Goal: Use online tool/utility: Utilize a website feature to perform a specific function

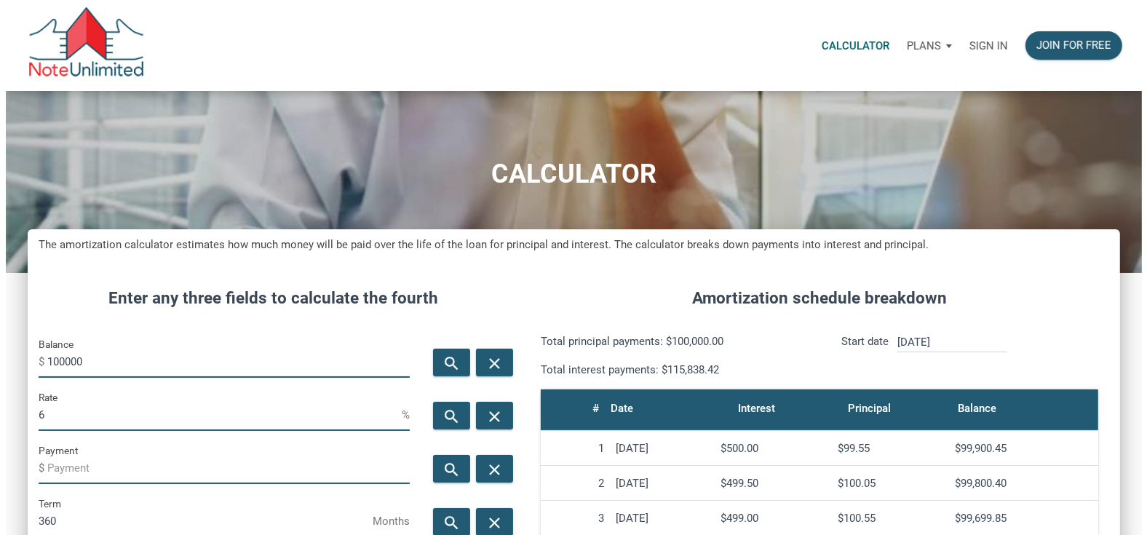
scroll to position [728, 1091]
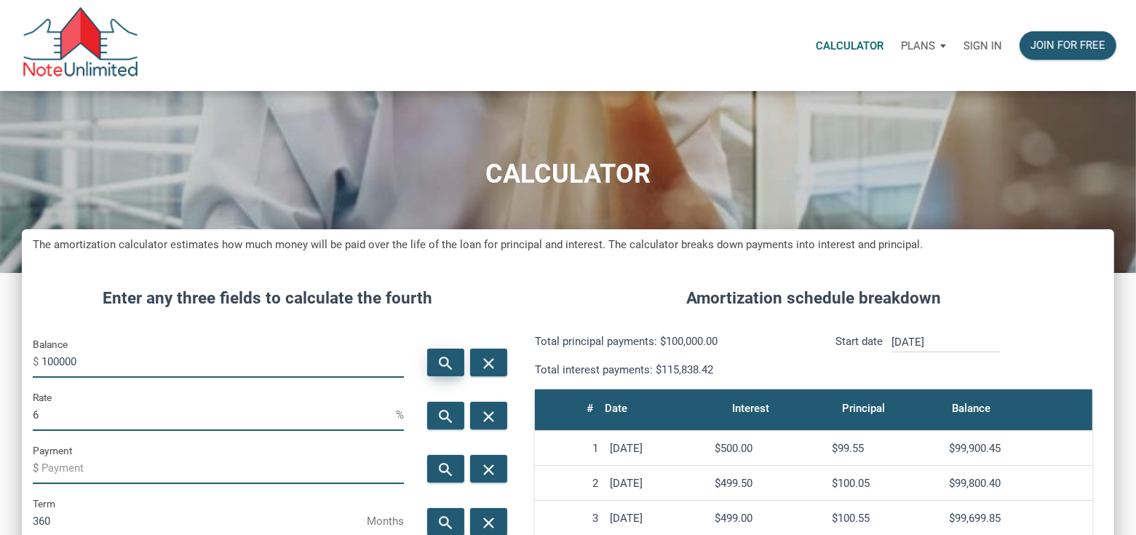
click at [453, 358] on icon "search" at bounding box center [445, 363] width 17 height 18
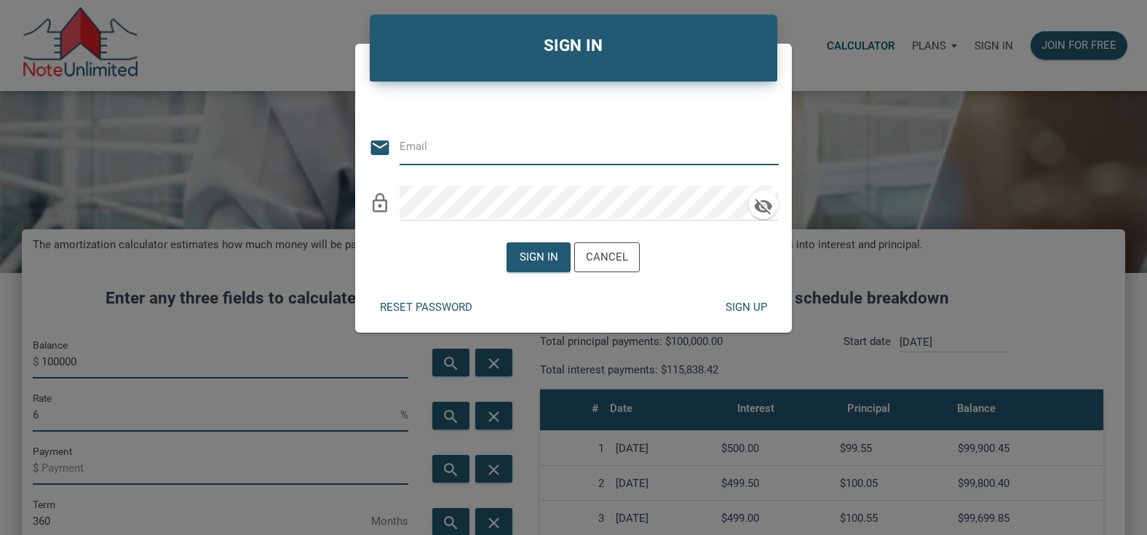
type input "[EMAIL_ADDRESS][DOMAIN_NAME]"
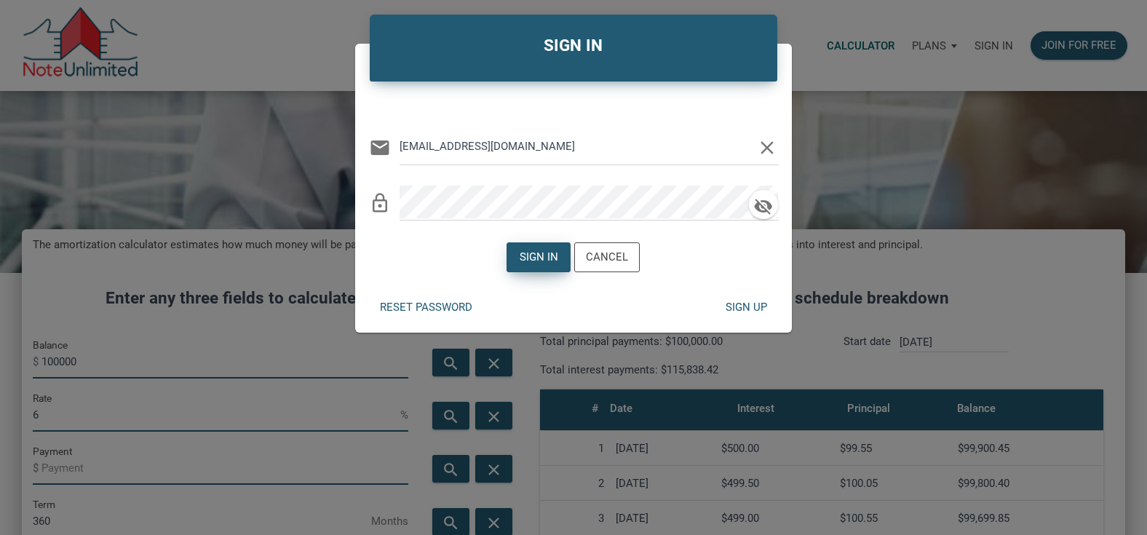
click at [547, 252] on div "Sign in" at bounding box center [538, 257] width 39 height 17
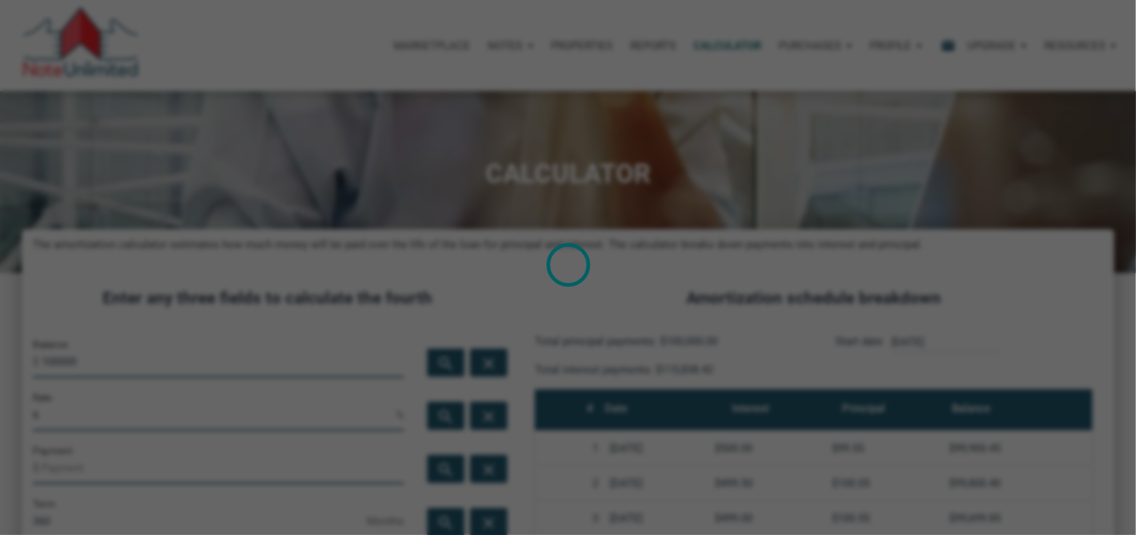
scroll to position [726767, 726404]
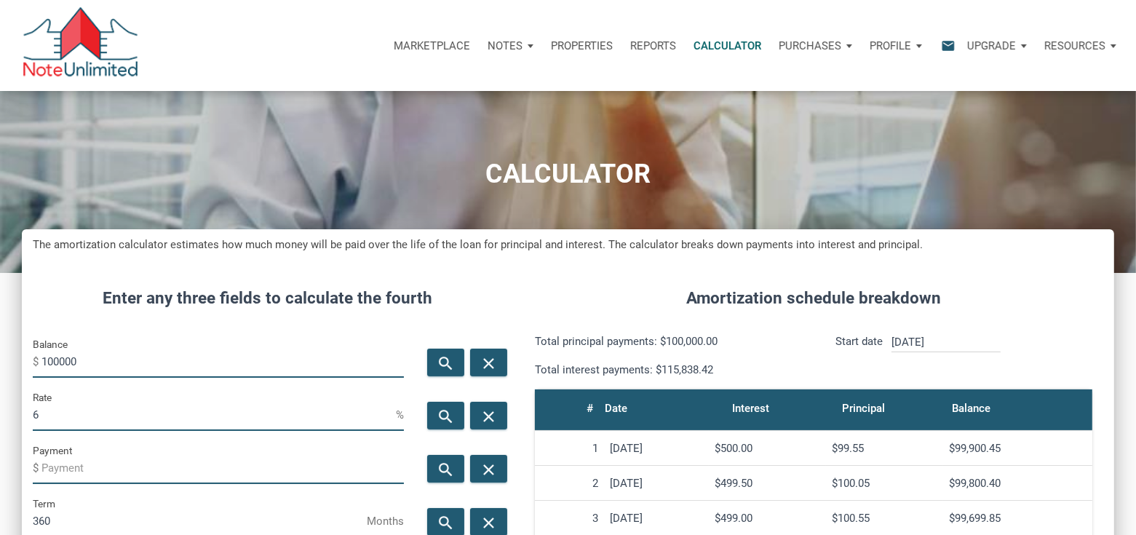
click at [159, 360] on input "100000" at bounding box center [222, 361] width 362 height 33
drag, startPoint x: 159, startPoint y: 360, endPoint x: 154, endPoint y: 349, distance: 12.0
click at [159, 359] on input "100000" at bounding box center [222, 361] width 362 height 33
type input "200000"
click at [93, 418] on input "6" at bounding box center [214, 414] width 363 height 33
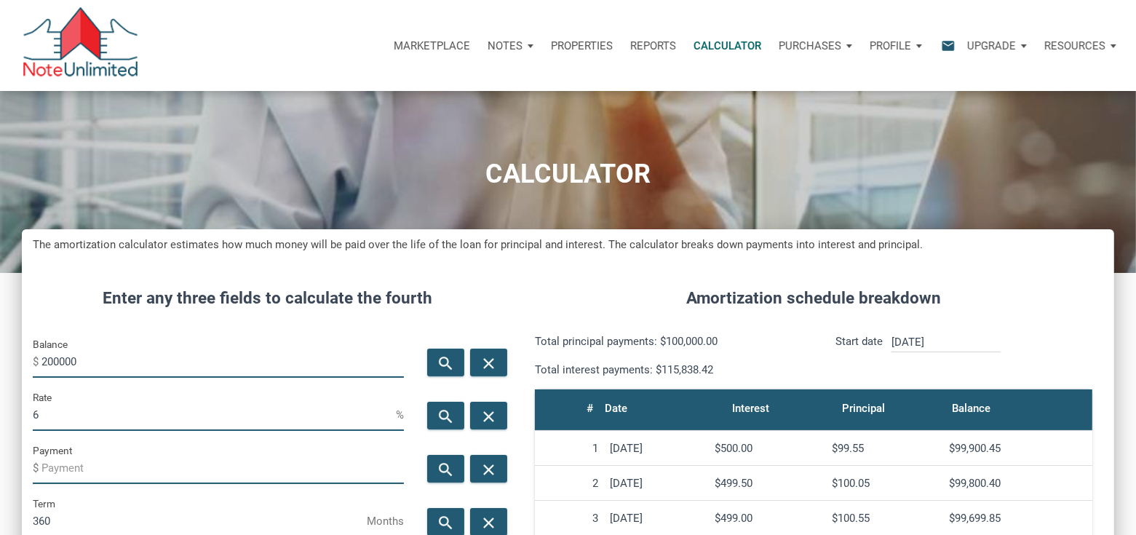
drag, startPoint x: 93, startPoint y: 418, endPoint x: 84, endPoint y: 423, distance: 10.4
click at [84, 423] on input "6" at bounding box center [214, 414] width 363 height 33
click at [85, 422] on input "6" at bounding box center [214, 414] width 363 height 33
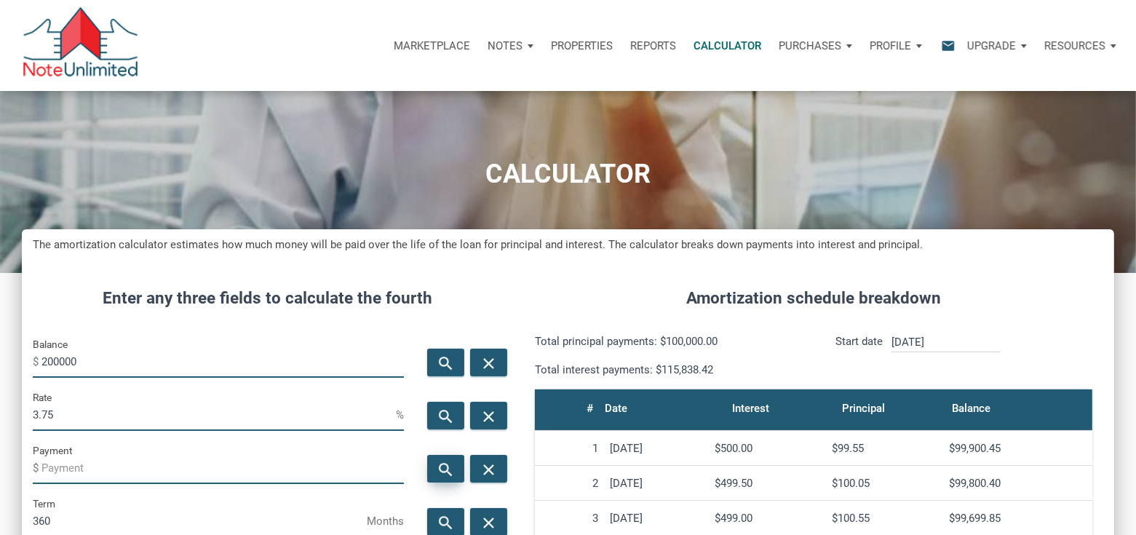
type input "3.75"
click at [438, 463] on icon "search" at bounding box center [445, 470] width 17 height 18
type input "-926.23"
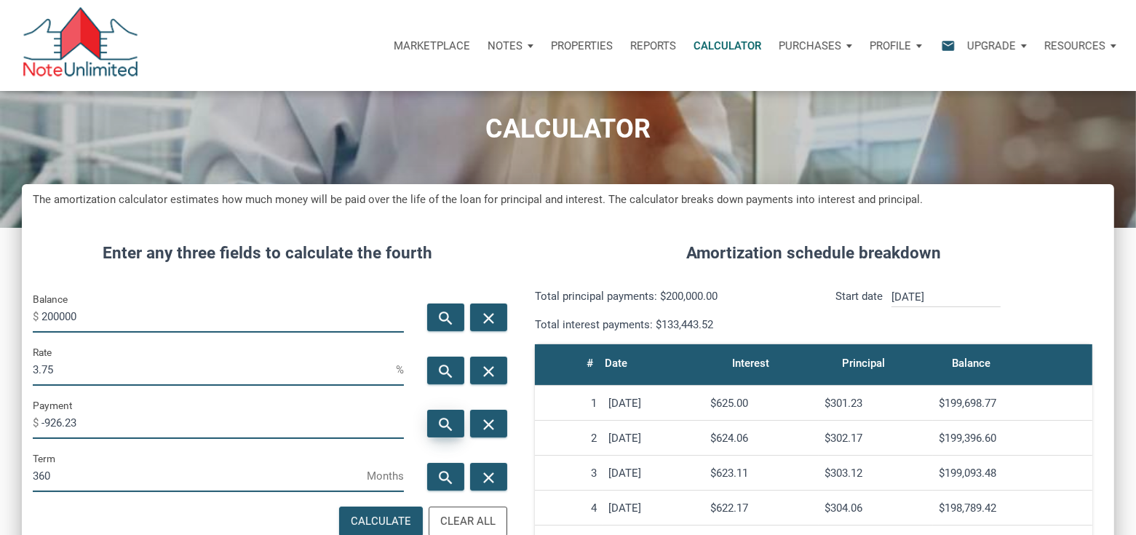
scroll to position [73, 0]
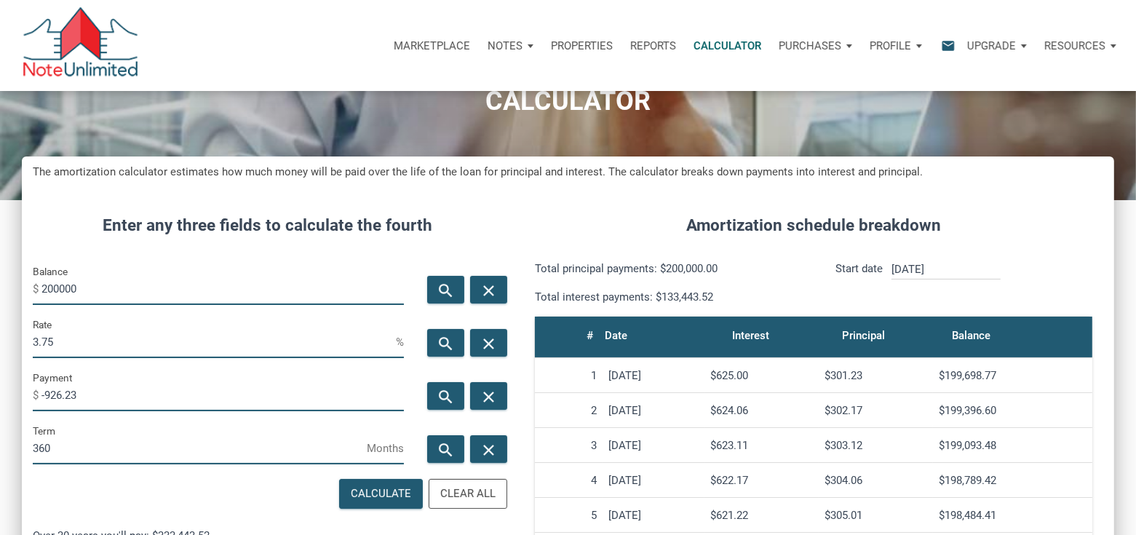
click at [89, 337] on input "3.75" at bounding box center [214, 341] width 363 height 33
type input "0"
click at [439, 396] on icon "search" at bounding box center [445, 397] width 17 height 18
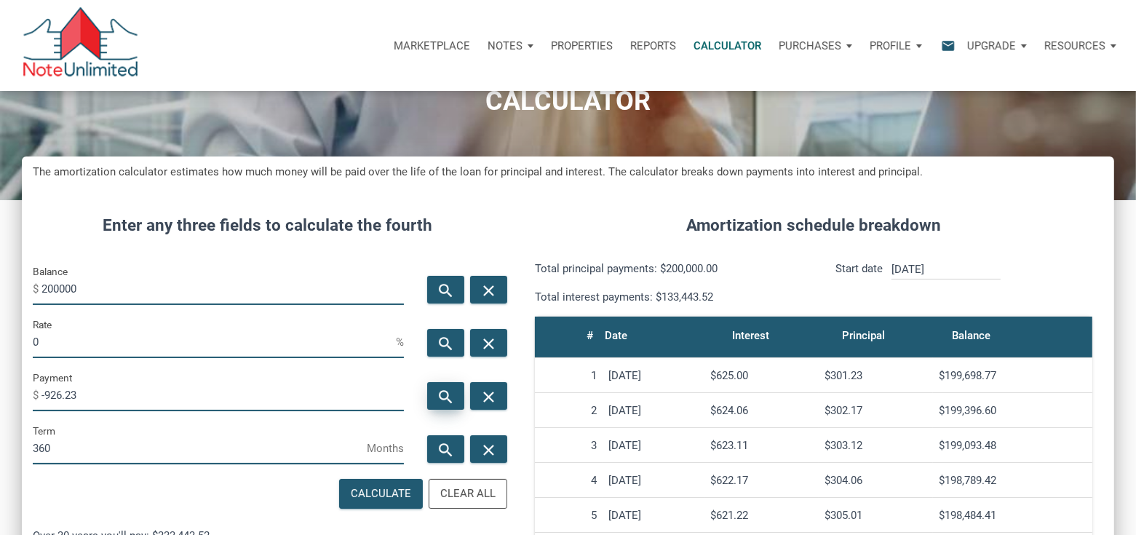
type input "-555.56"
click at [103, 283] on input "200000" at bounding box center [222, 288] width 362 height 33
click at [73, 284] on input "200000" at bounding box center [222, 288] width 362 height 33
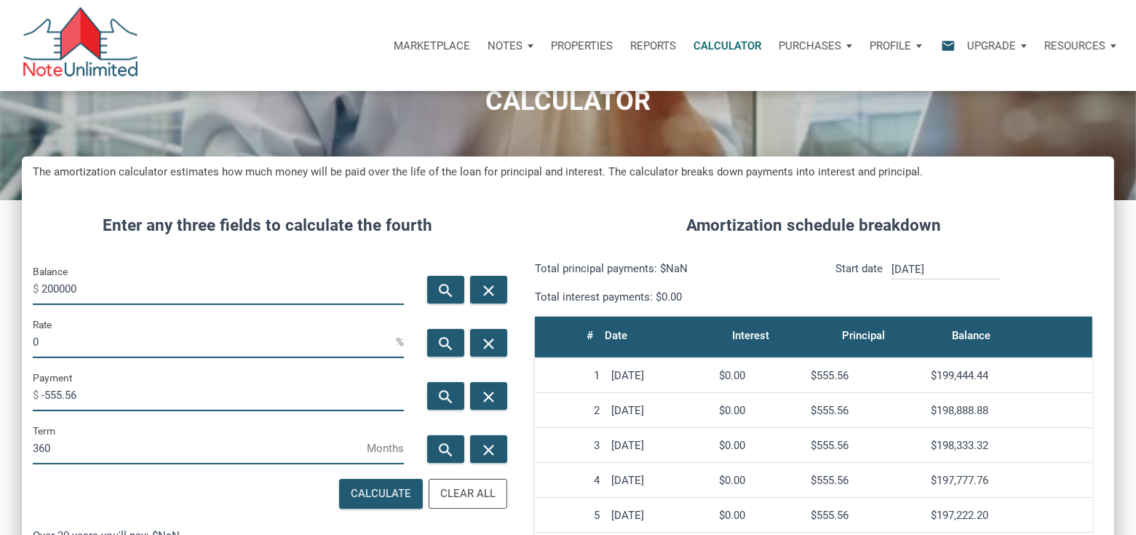
click at [73, 284] on input "200000" at bounding box center [222, 288] width 362 height 33
click at [72, 284] on input "200000" at bounding box center [222, 288] width 362 height 33
paste input "198,333.32"
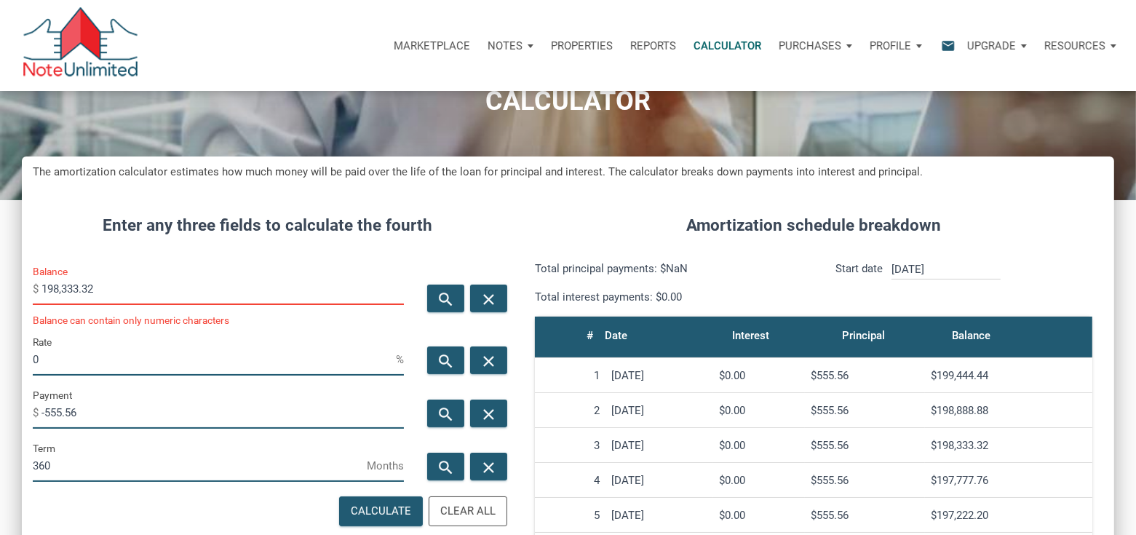
scroll to position [746, 1091]
type input "198,333.32"
click at [70, 354] on input "0" at bounding box center [214, 359] width 363 height 33
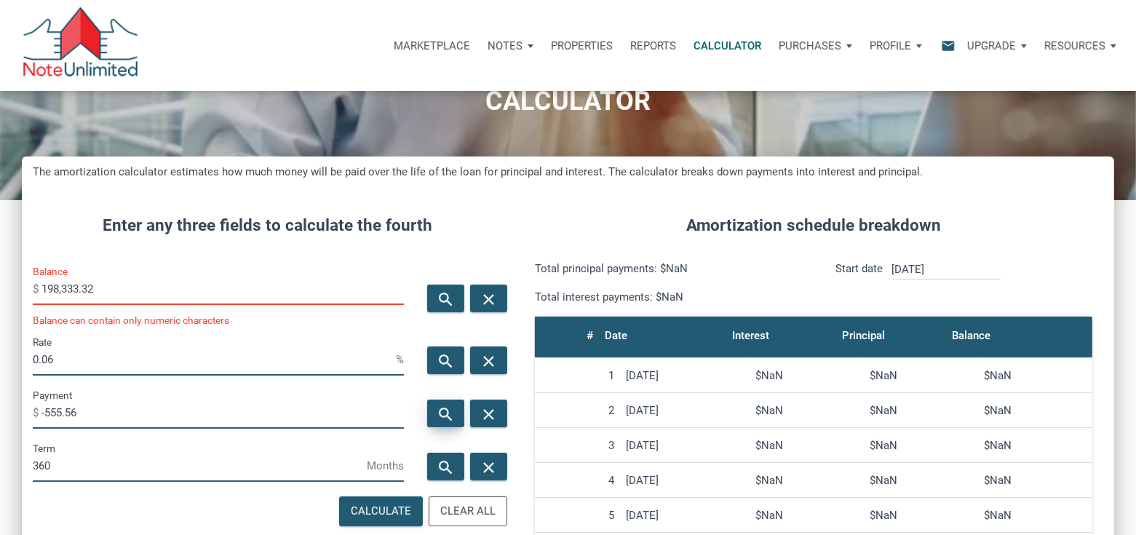
type input "0.06"
click at [443, 414] on icon "search" at bounding box center [445, 413] width 17 height 18
type input "-555.91"
click at [68, 357] on input "0.06" at bounding box center [214, 359] width 363 height 33
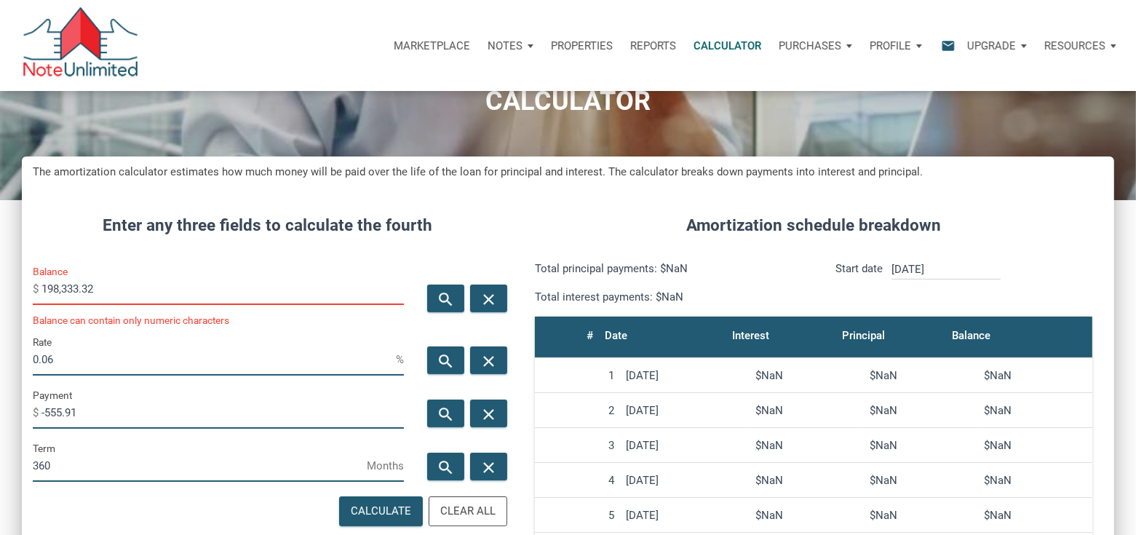
click at [68, 357] on input "0.06" at bounding box center [214, 359] width 363 height 33
type input "3.75"
click at [439, 410] on icon "search" at bounding box center [445, 413] width 17 height 18
type input "-918.51"
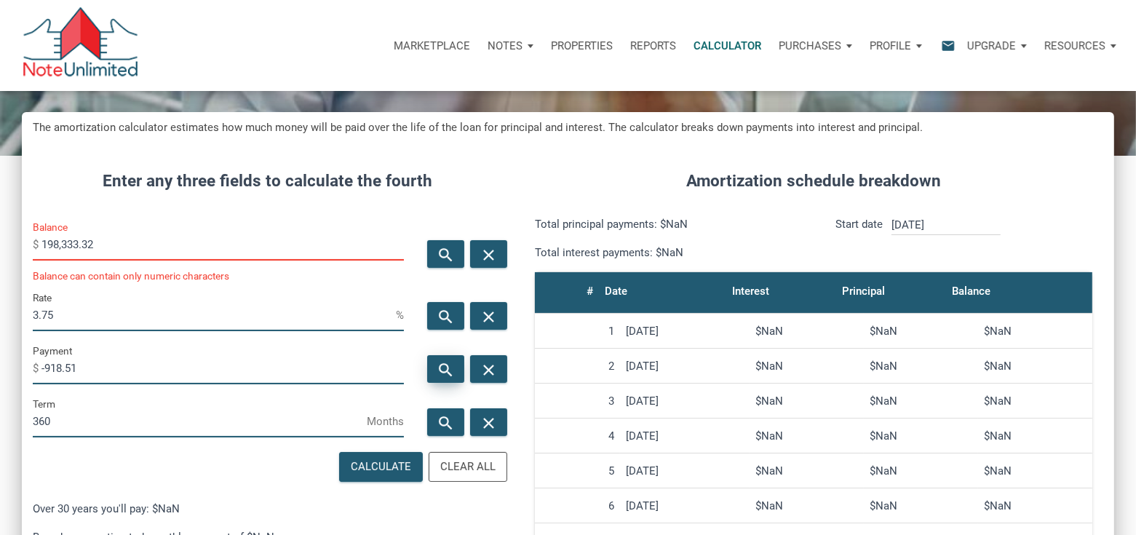
scroll to position [145, 0]
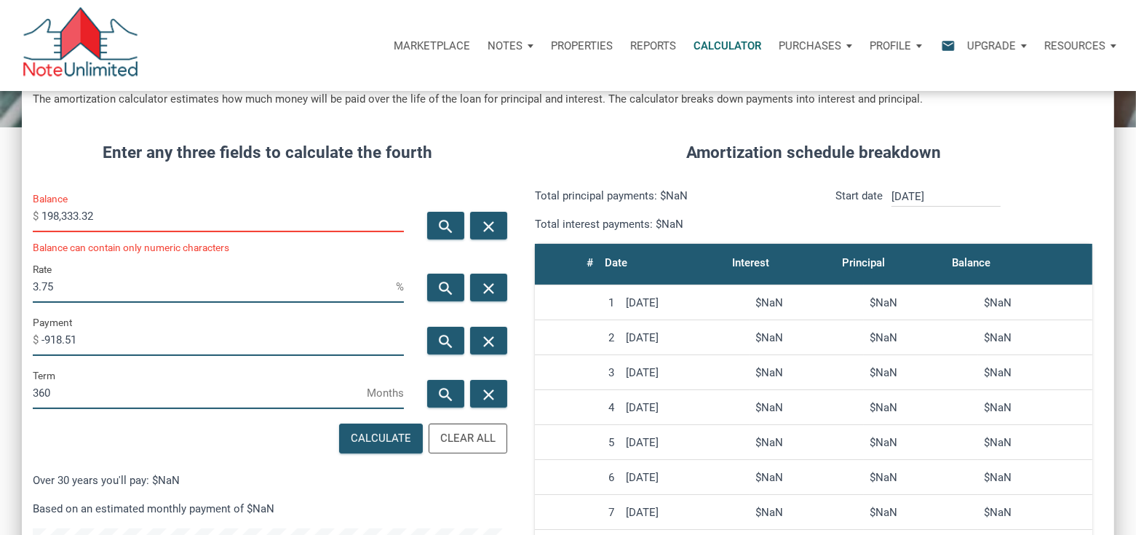
click at [76, 399] on input "360" at bounding box center [200, 392] width 334 height 33
click at [97, 392] on input "360" at bounding box center [200, 392] width 334 height 33
type input "357"
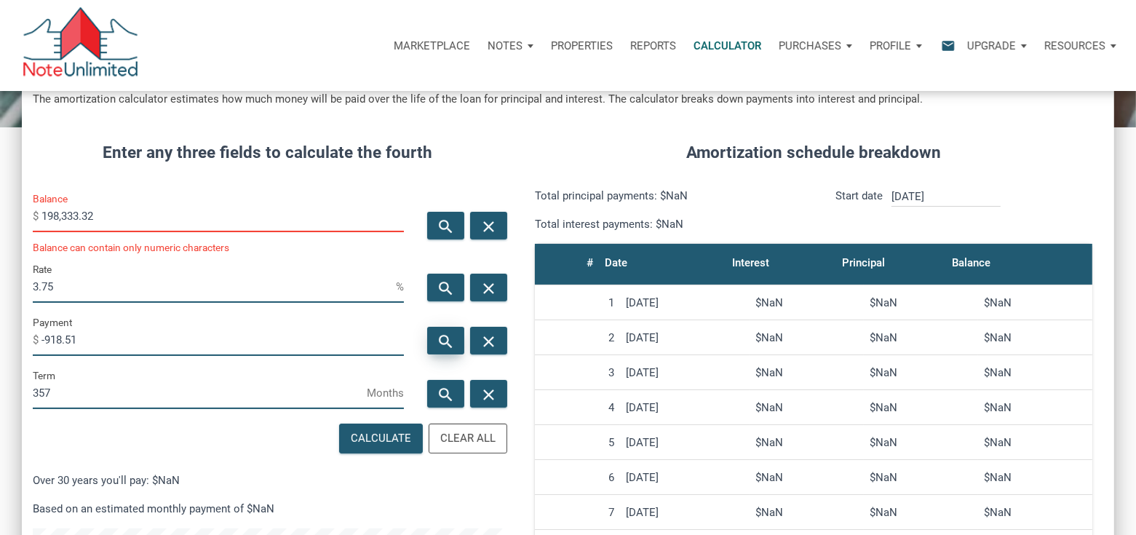
click at [453, 337] on icon "search" at bounding box center [445, 341] width 17 height 18
type input "-922.69"
drag, startPoint x: 119, startPoint y: 340, endPoint x: 46, endPoint y: 342, distance: 72.8
click at [46, 342] on input "-922.69" at bounding box center [222, 339] width 362 height 33
